Goal: Browse casually: Explore the website without a specific task or goal

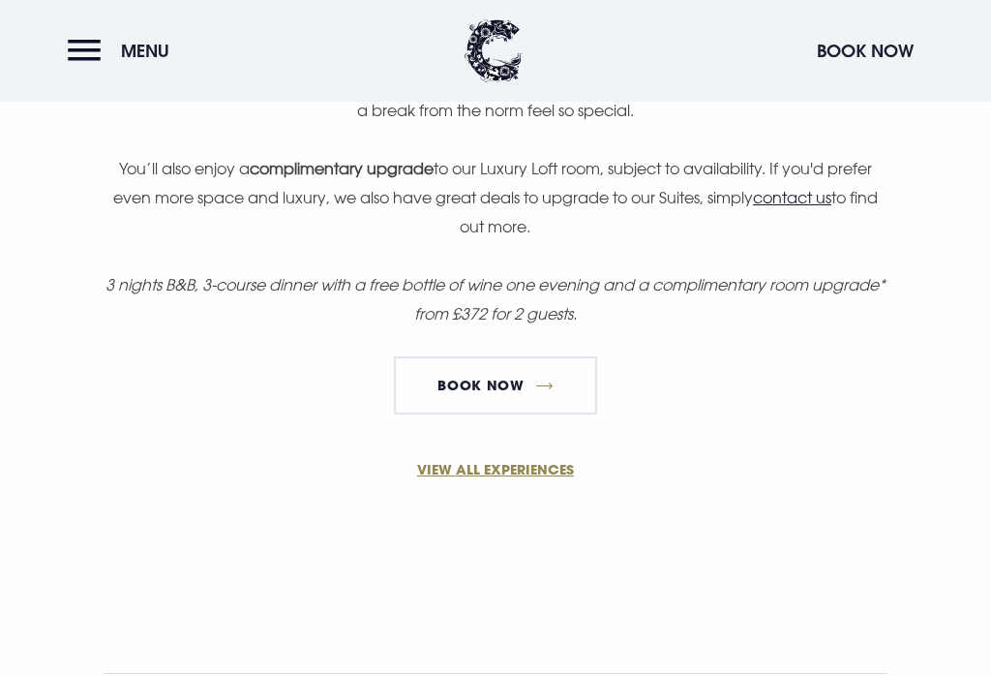
scroll to position [1501, 0]
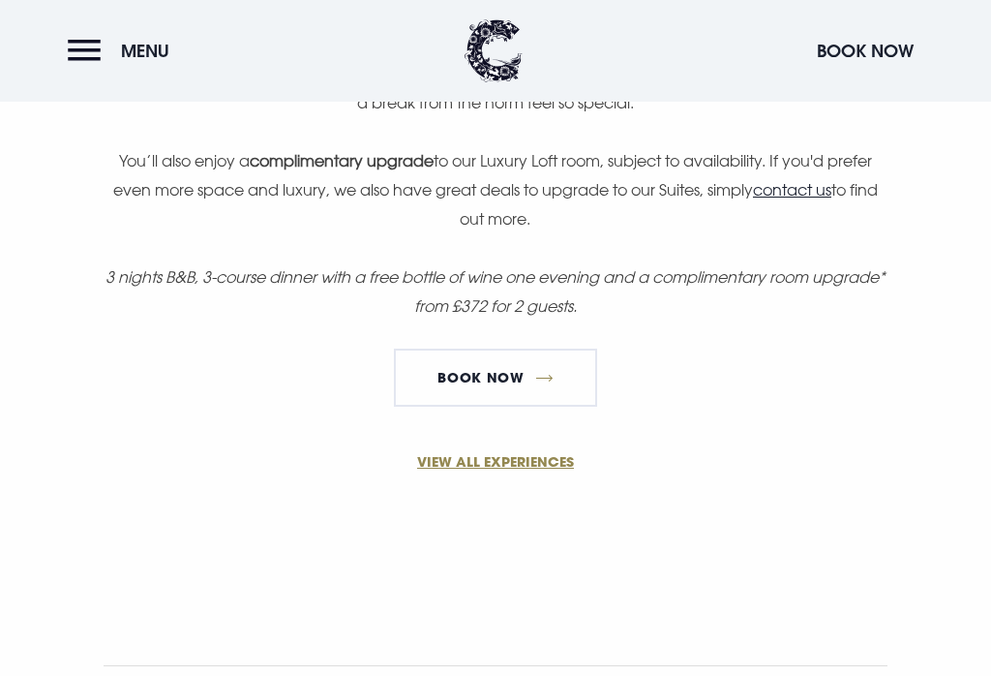
click at [523, 376] on link "Book Now" at bounding box center [495, 377] width 203 height 58
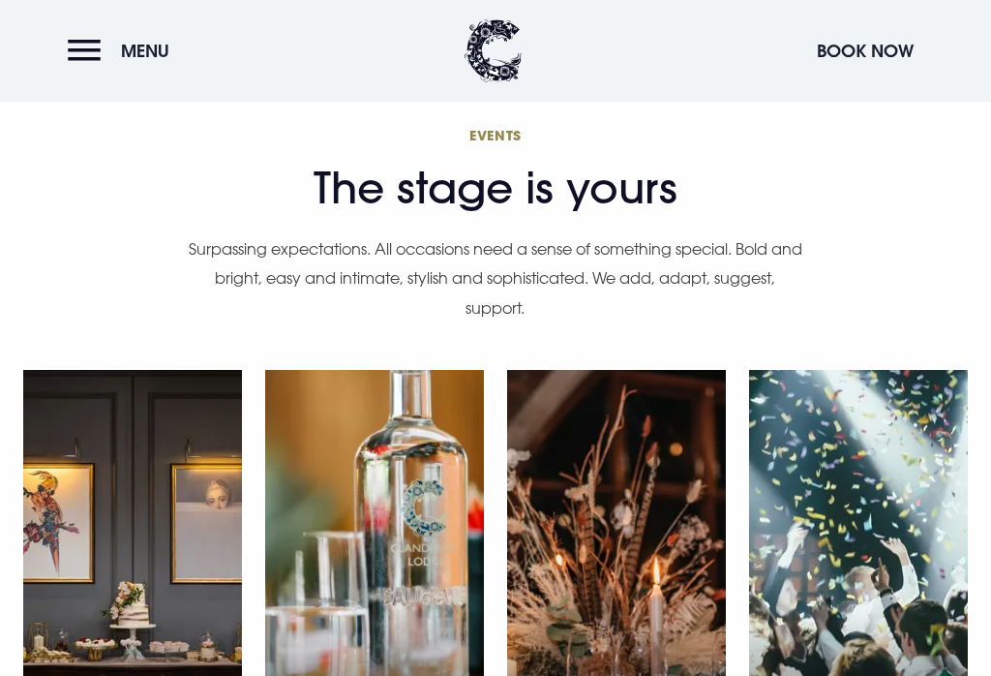
scroll to position [5136, 0]
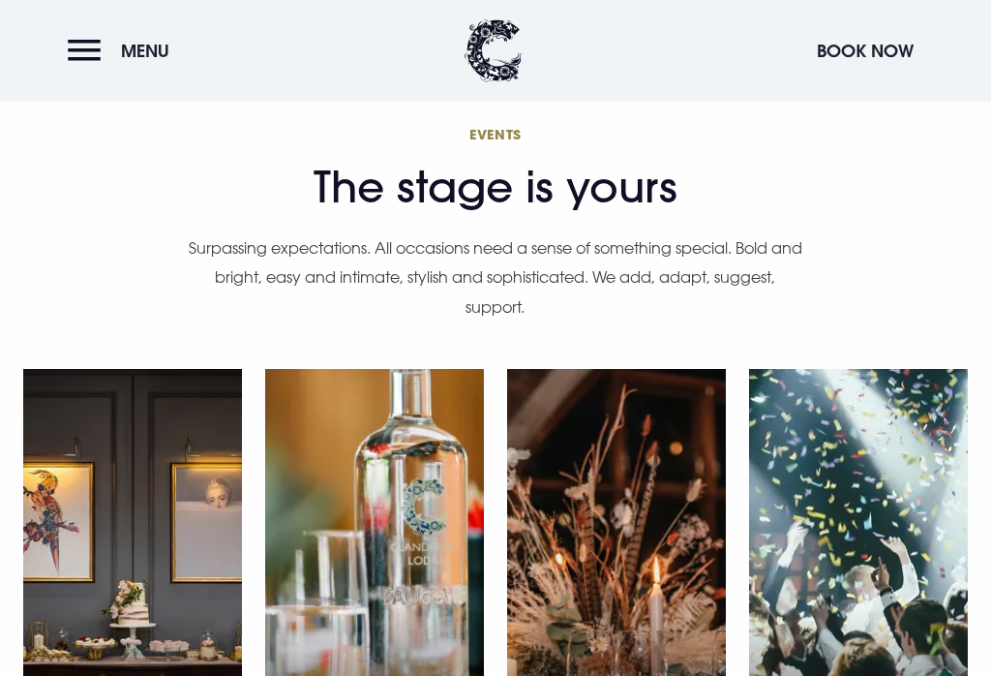
click at [86, 50] on button "Menu" at bounding box center [123, 51] width 111 height 42
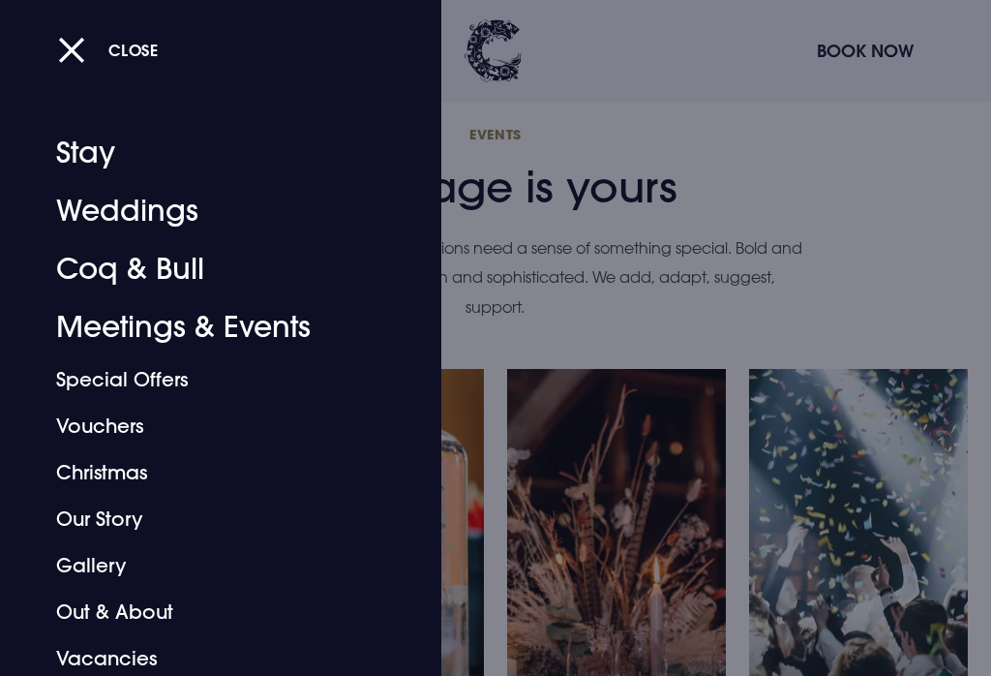
scroll to position [22, 0]
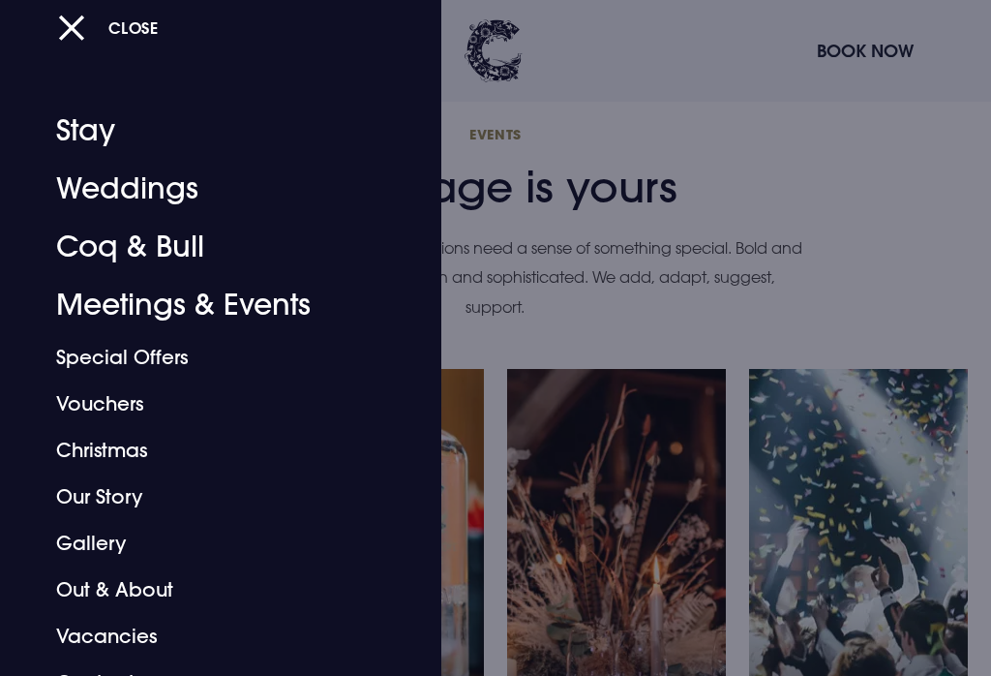
click at [103, 548] on link "Gallery" at bounding box center [209, 543] width 306 height 46
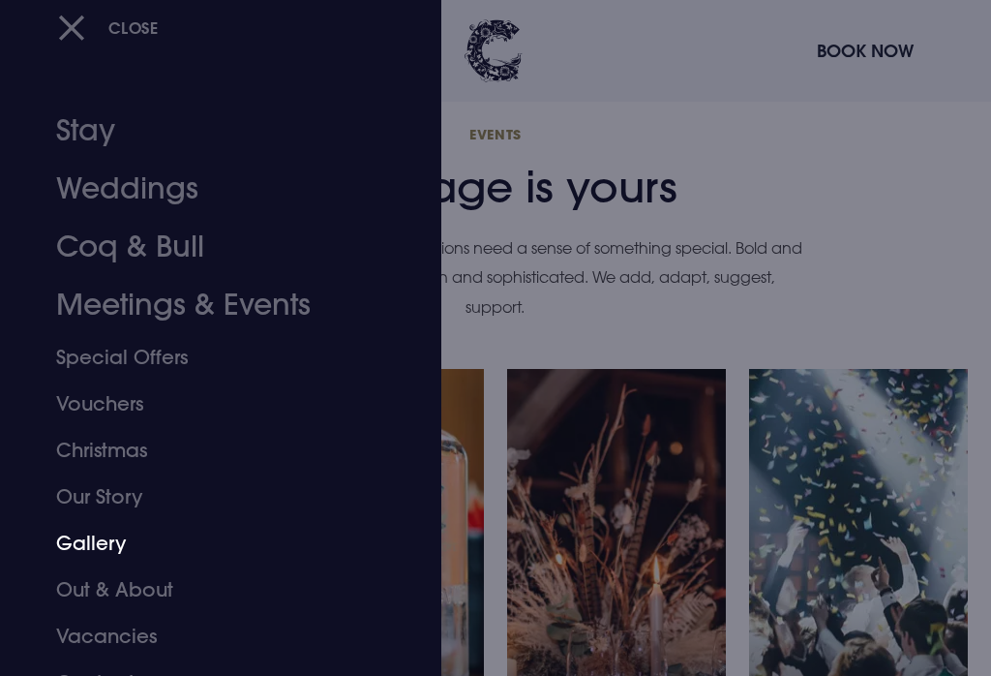
scroll to position [5164, 0]
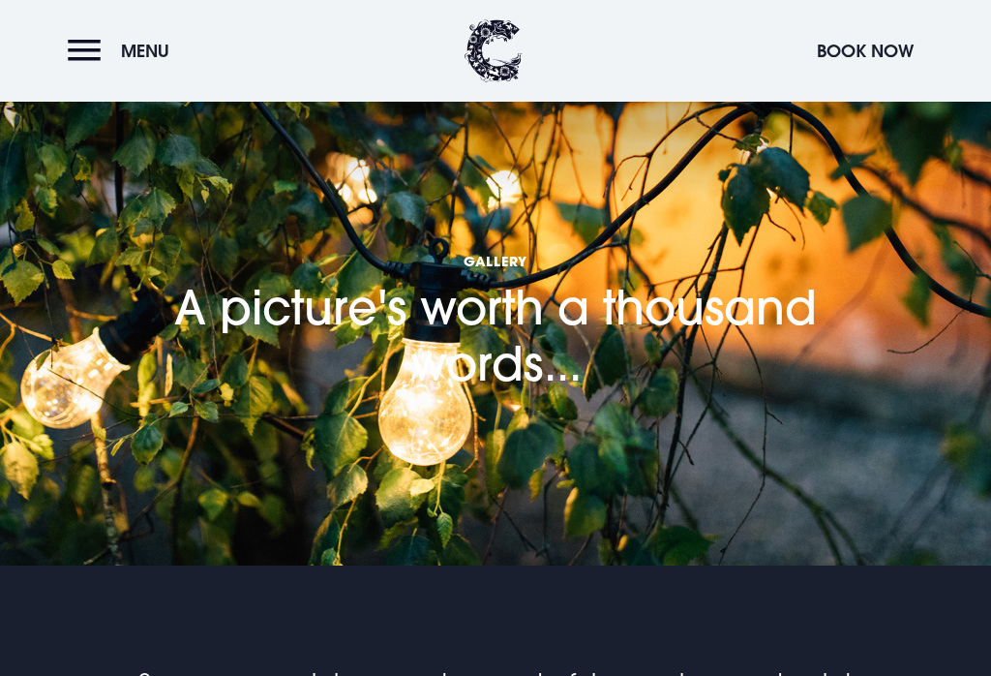
scroll to position [17, 0]
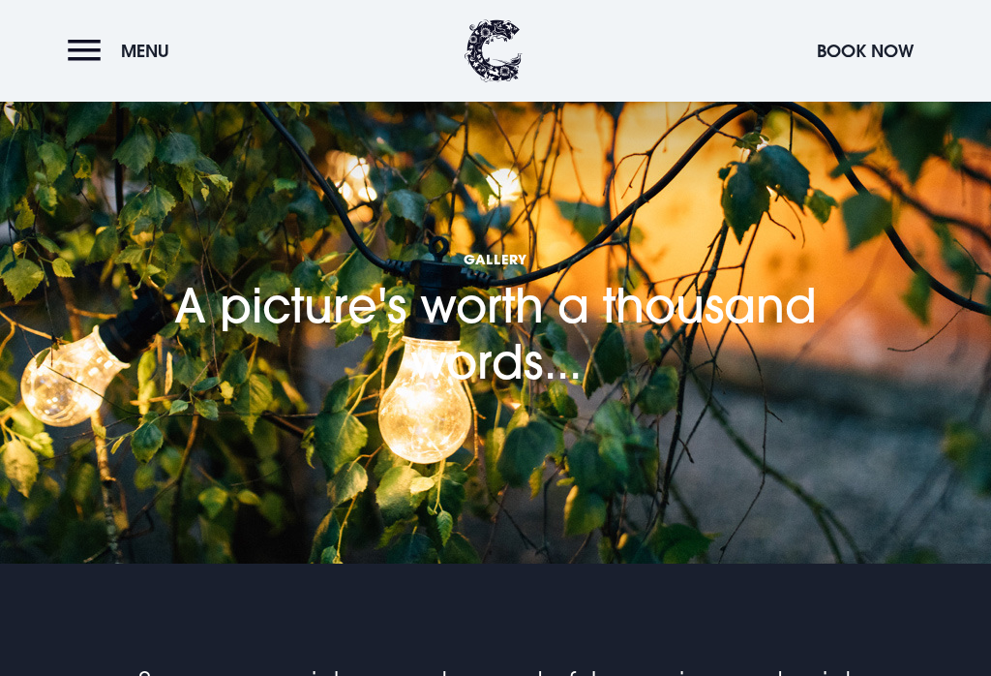
click at [92, 59] on button "Menu" at bounding box center [123, 51] width 111 height 42
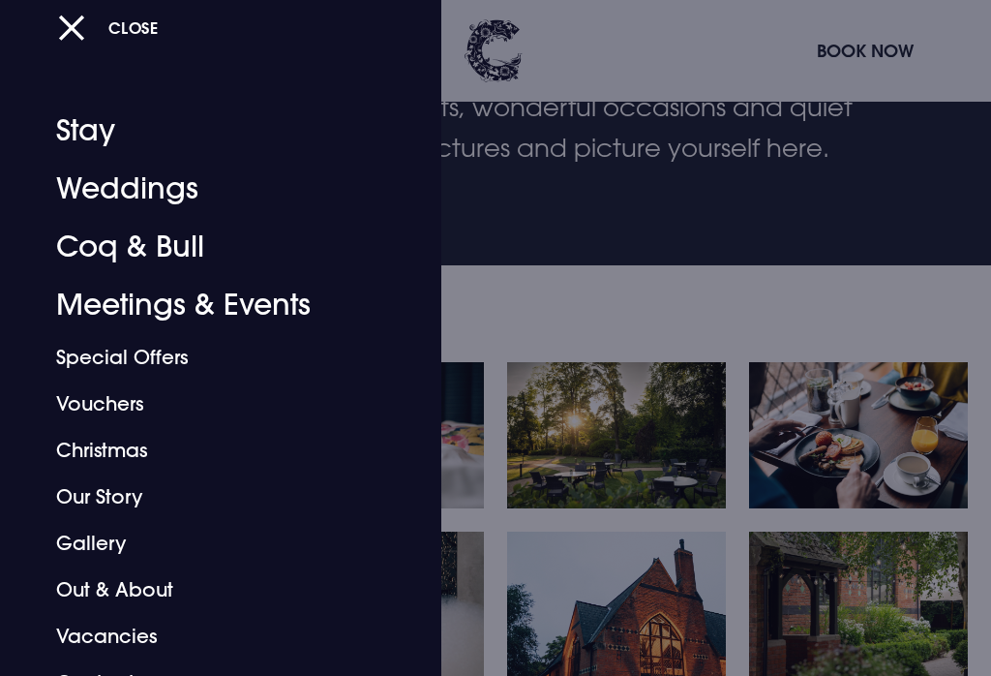
scroll to position [599, 0]
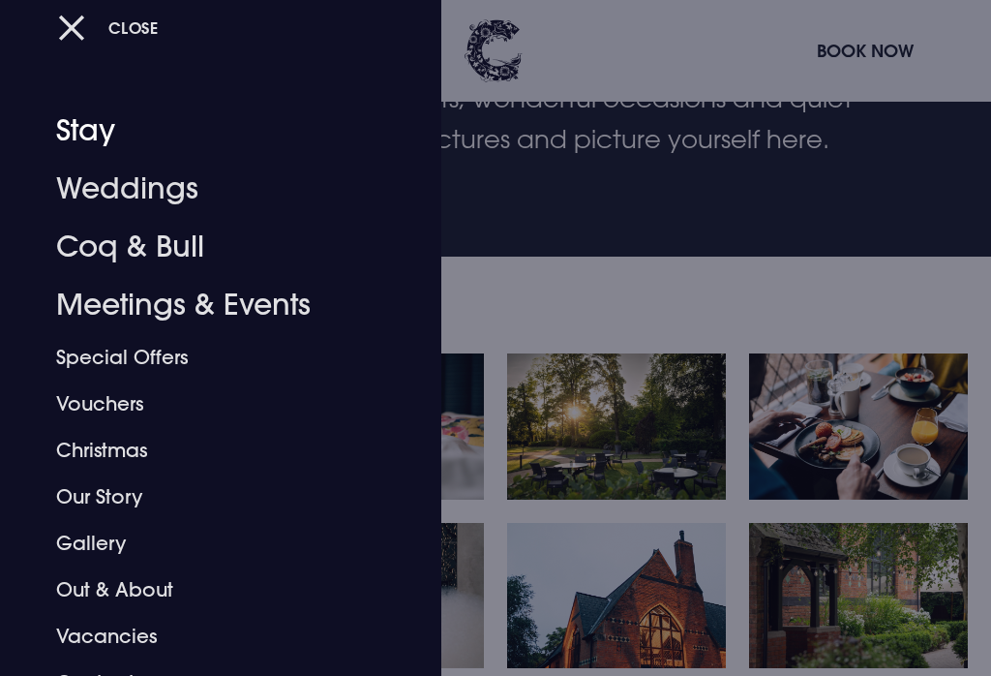
click at [95, 126] on link "Stay" at bounding box center [209, 131] width 306 height 58
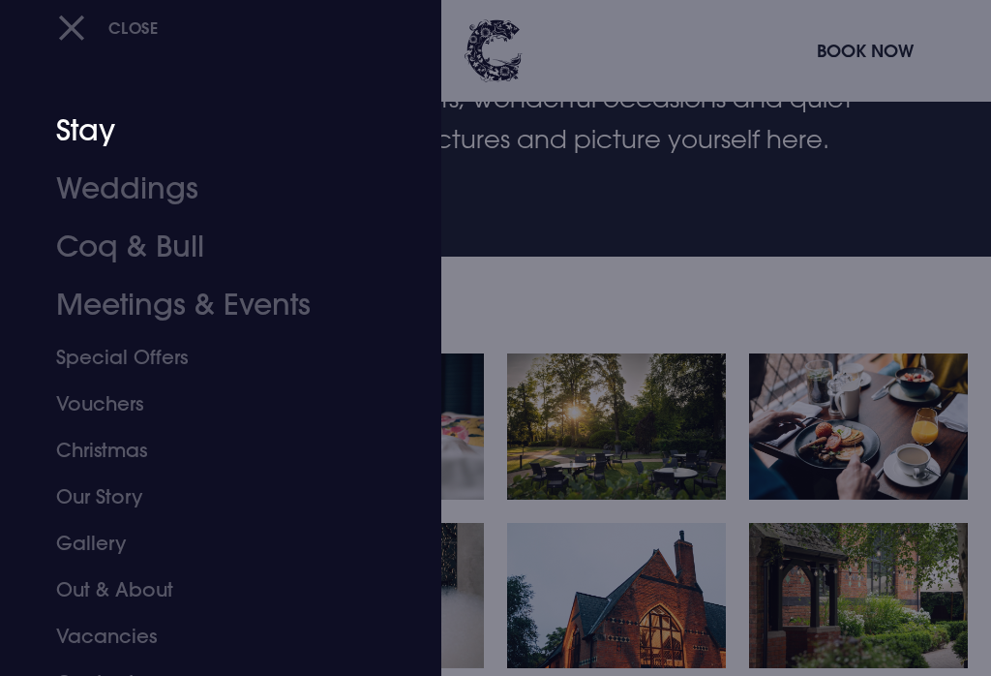
scroll to position [627, 0]
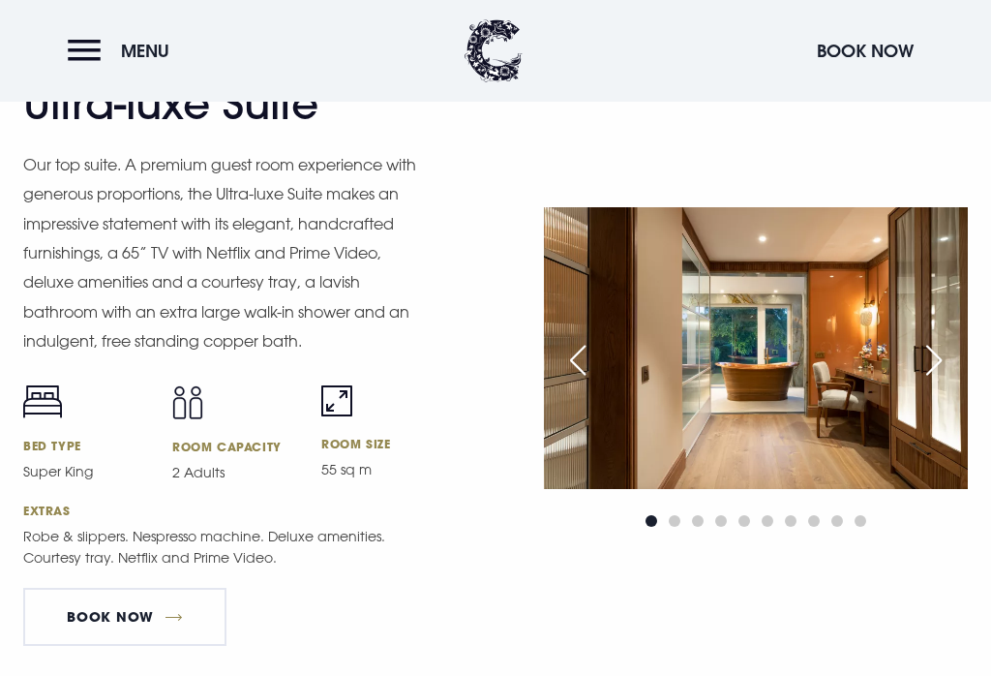
scroll to position [2345, 0]
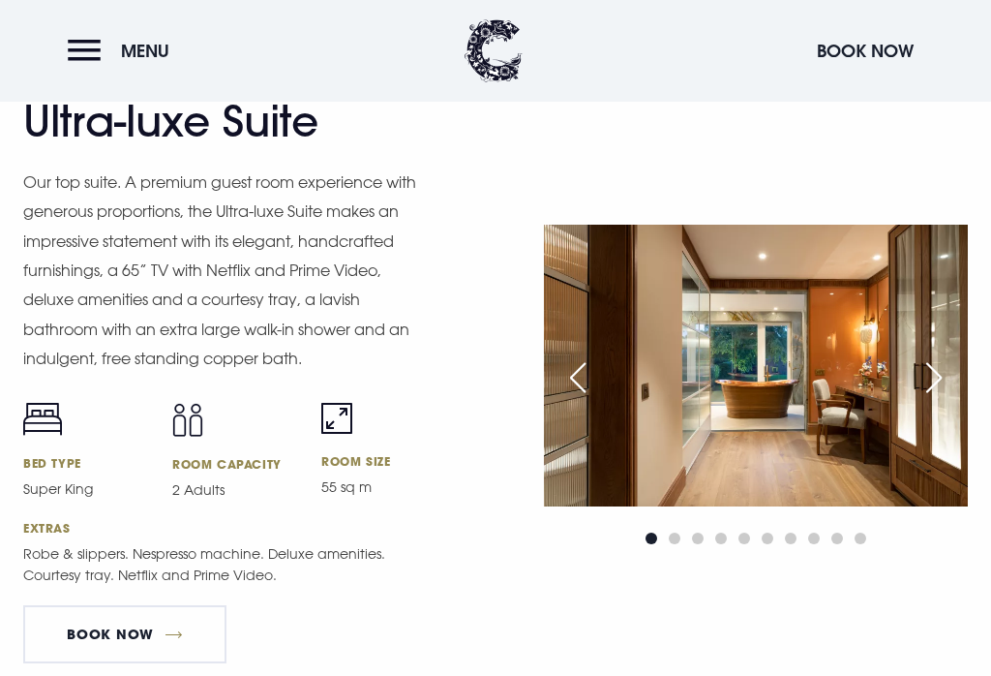
click at [98, 56] on button "Menu" at bounding box center [123, 51] width 111 height 42
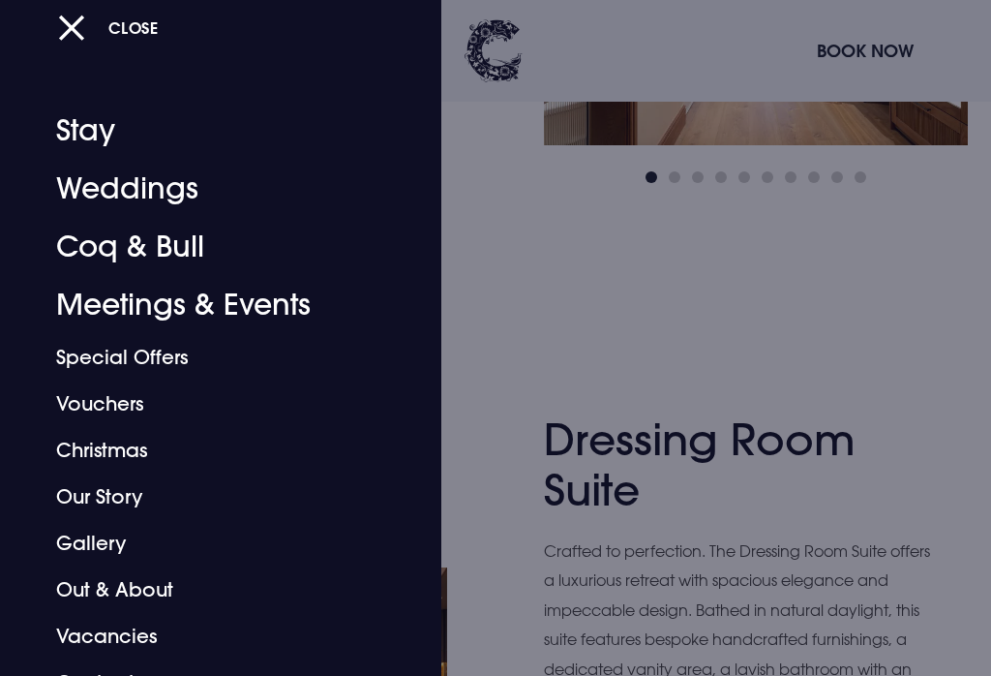
scroll to position [2708, 0]
click at [152, 594] on link "Out & About" at bounding box center [209, 589] width 306 height 46
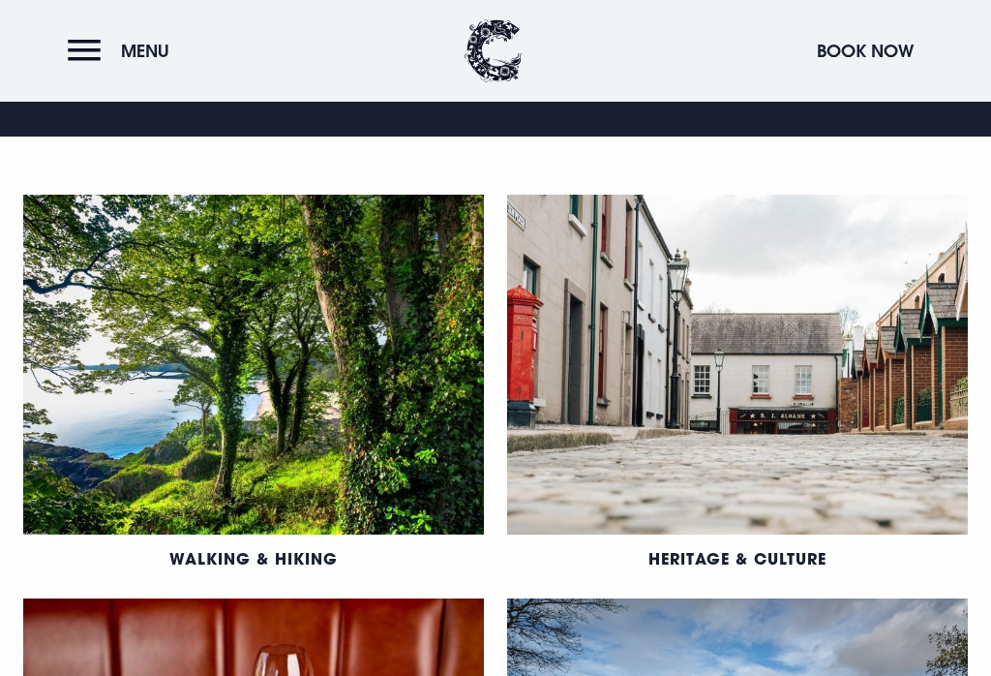
scroll to position [836, 0]
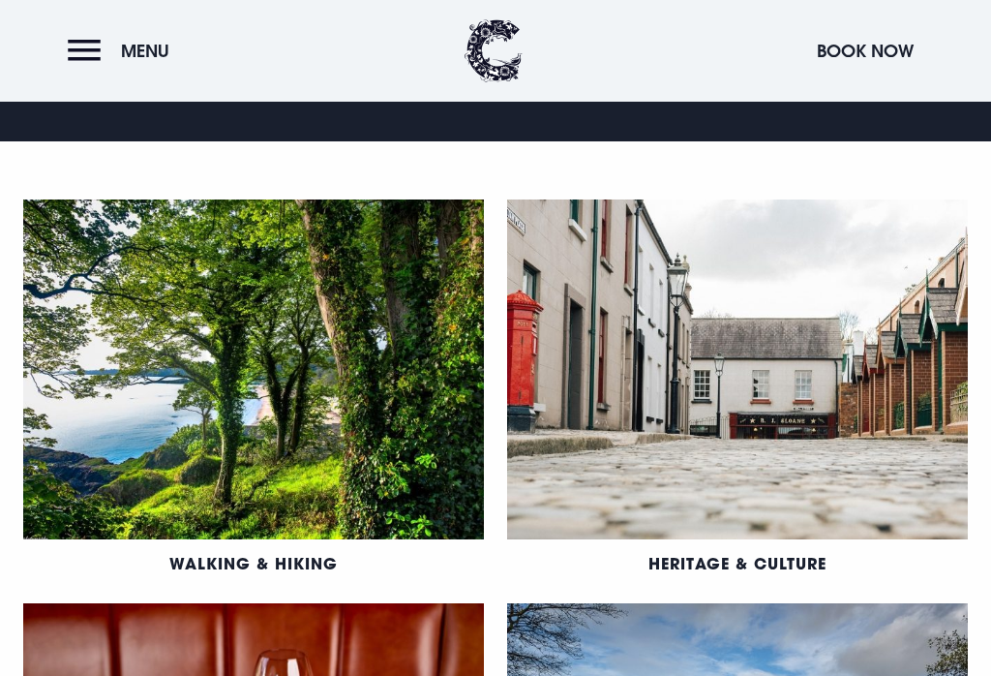
click at [324, 398] on img at bounding box center [253, 369] width 461 height 340
click at [336, 553] on link "Walking & Hiking" at bounding box center [253, 563] width 168 height 20
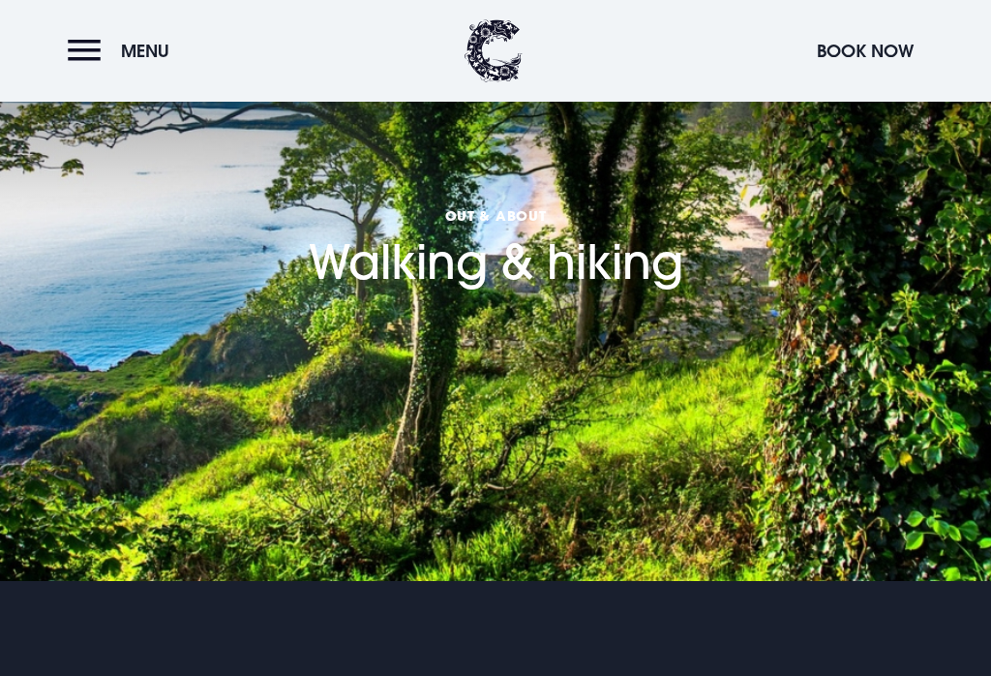
click at [93, 50] on button "Menu" at bounding box center [123, 51] width 111 height 42
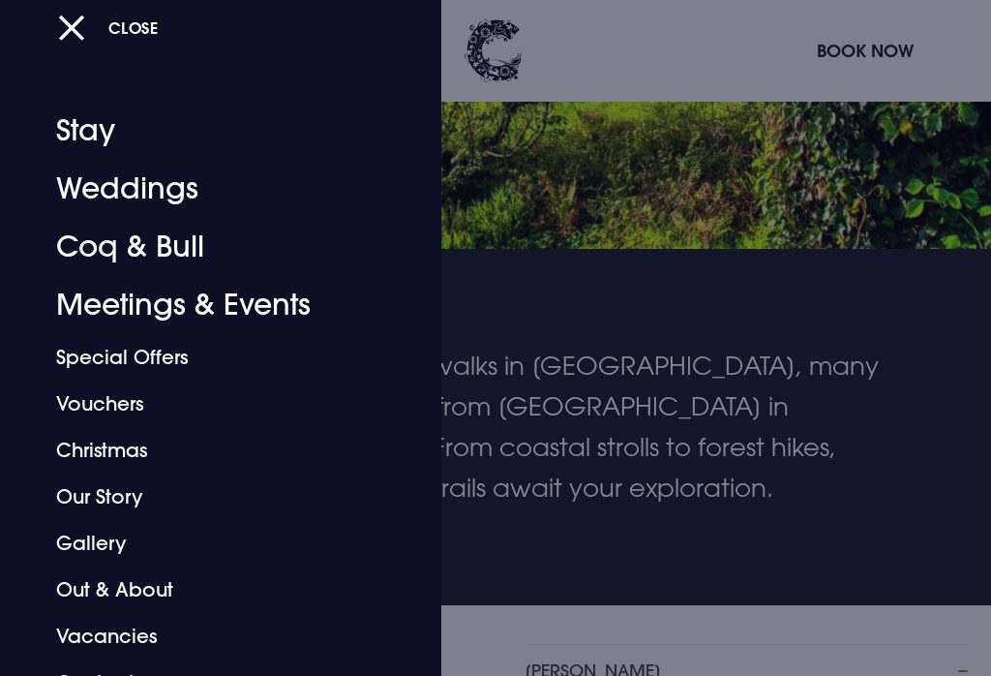
scroll to position [333, 0]
click at [174, 252] on link "Coq & Bull" at bounding box center [209, 247] width 306 height 58
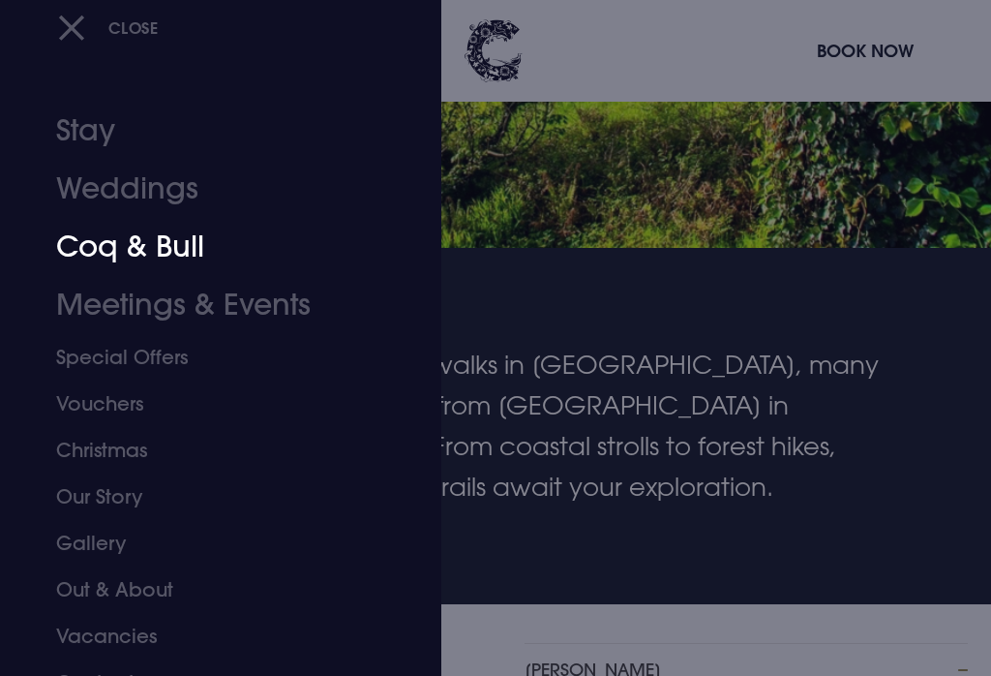
scroll to position [357, 0]
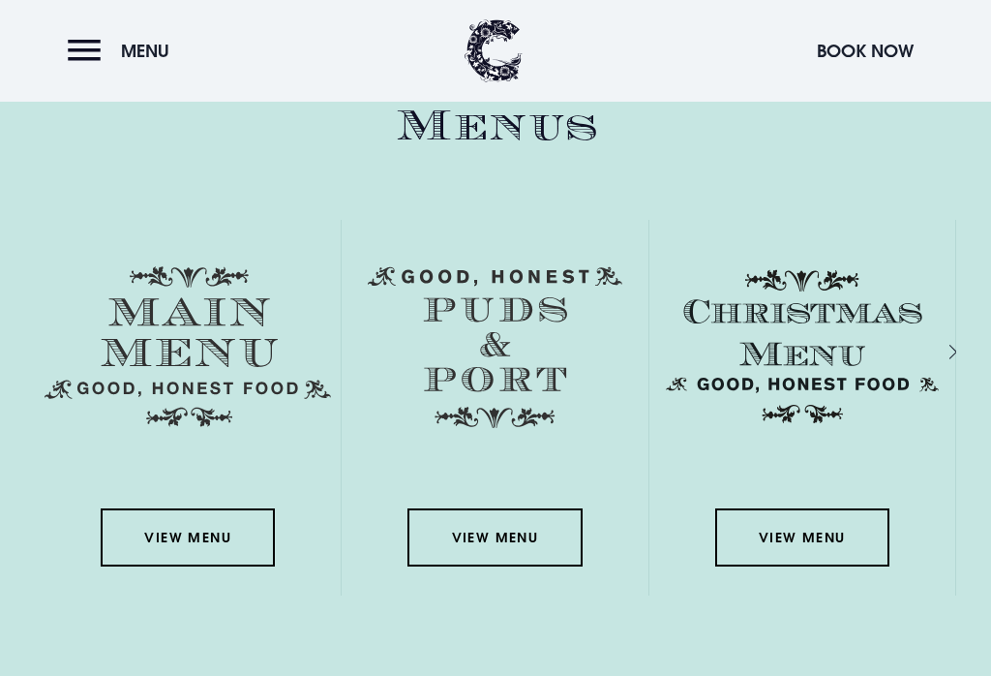
scroll to position [2736, 0]
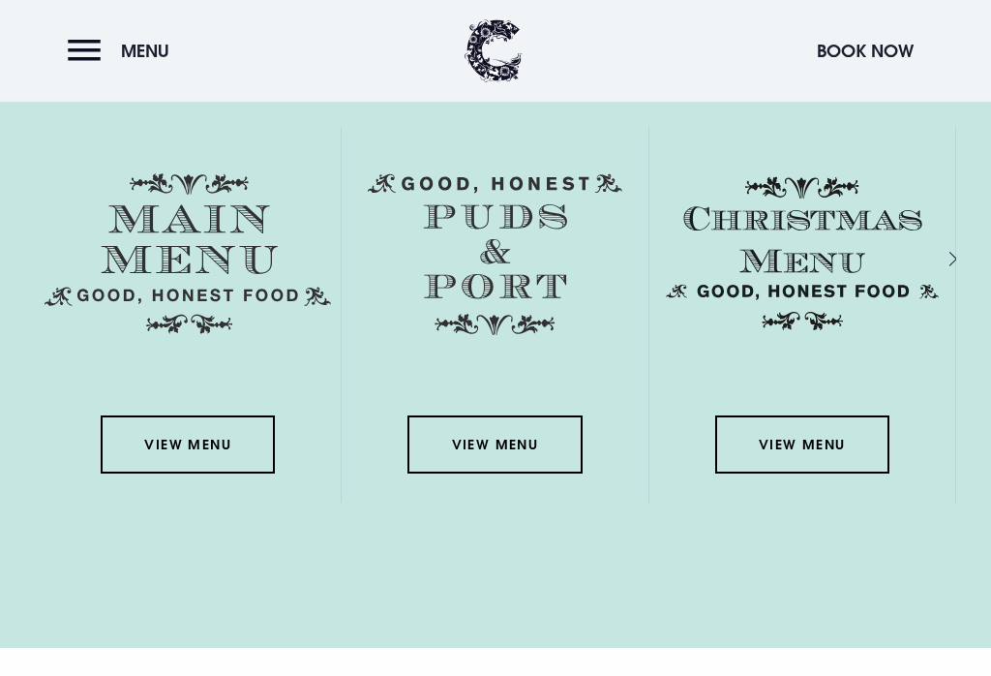
click at [200, 468] on link "View Menu" at bounding box center [188, 444] width 174 height 58
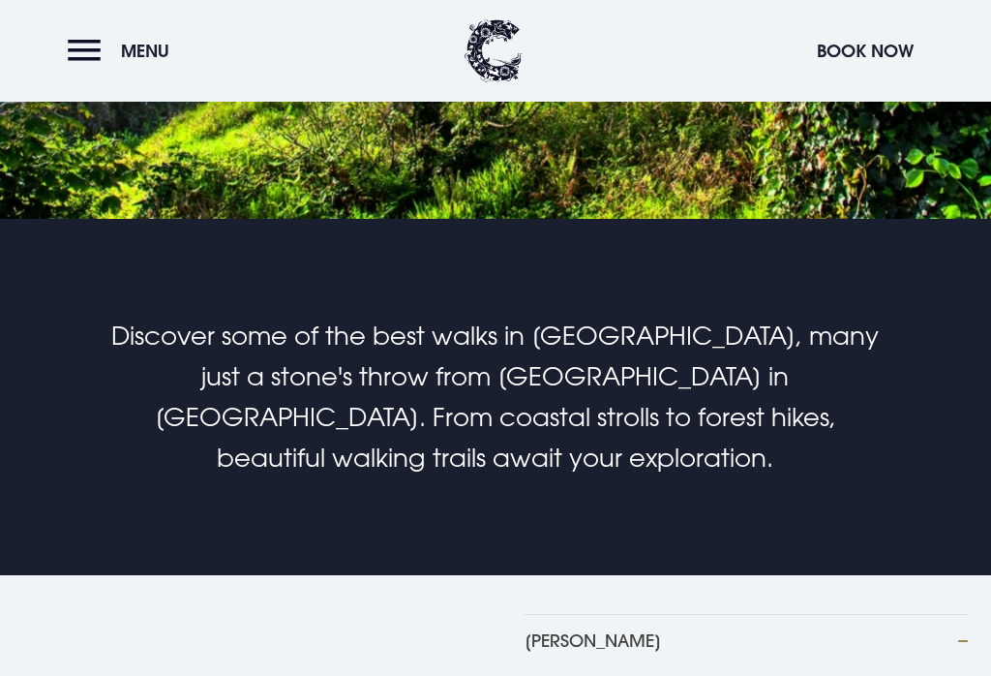
scroll to position [362, 0]
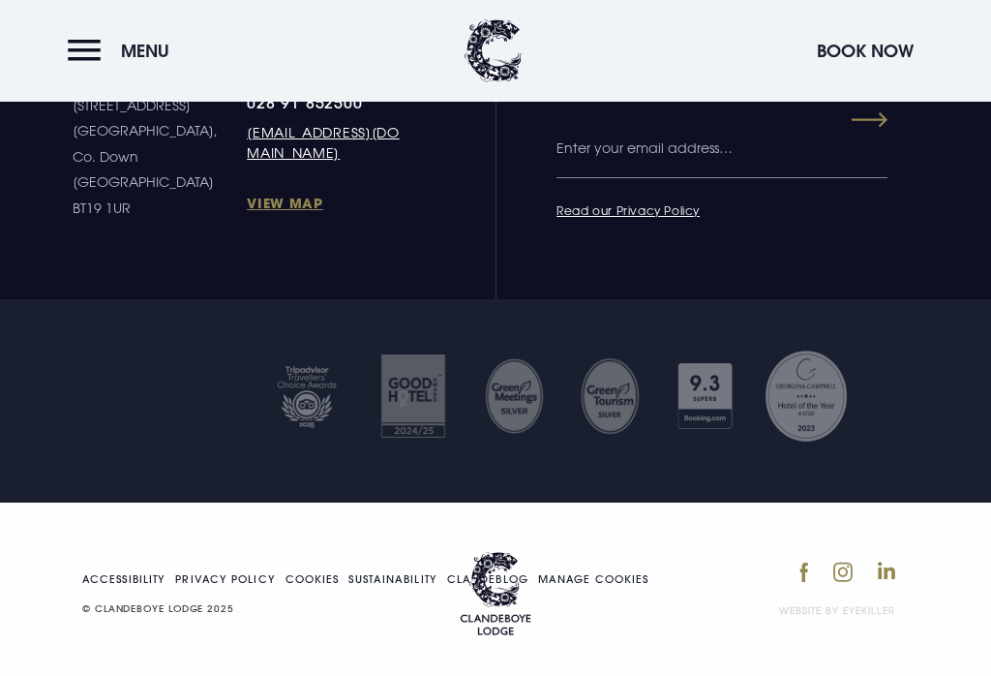
scroll to position [5851, 0]
